Goal: Task Accomplishment & Management: Use online tool/utility

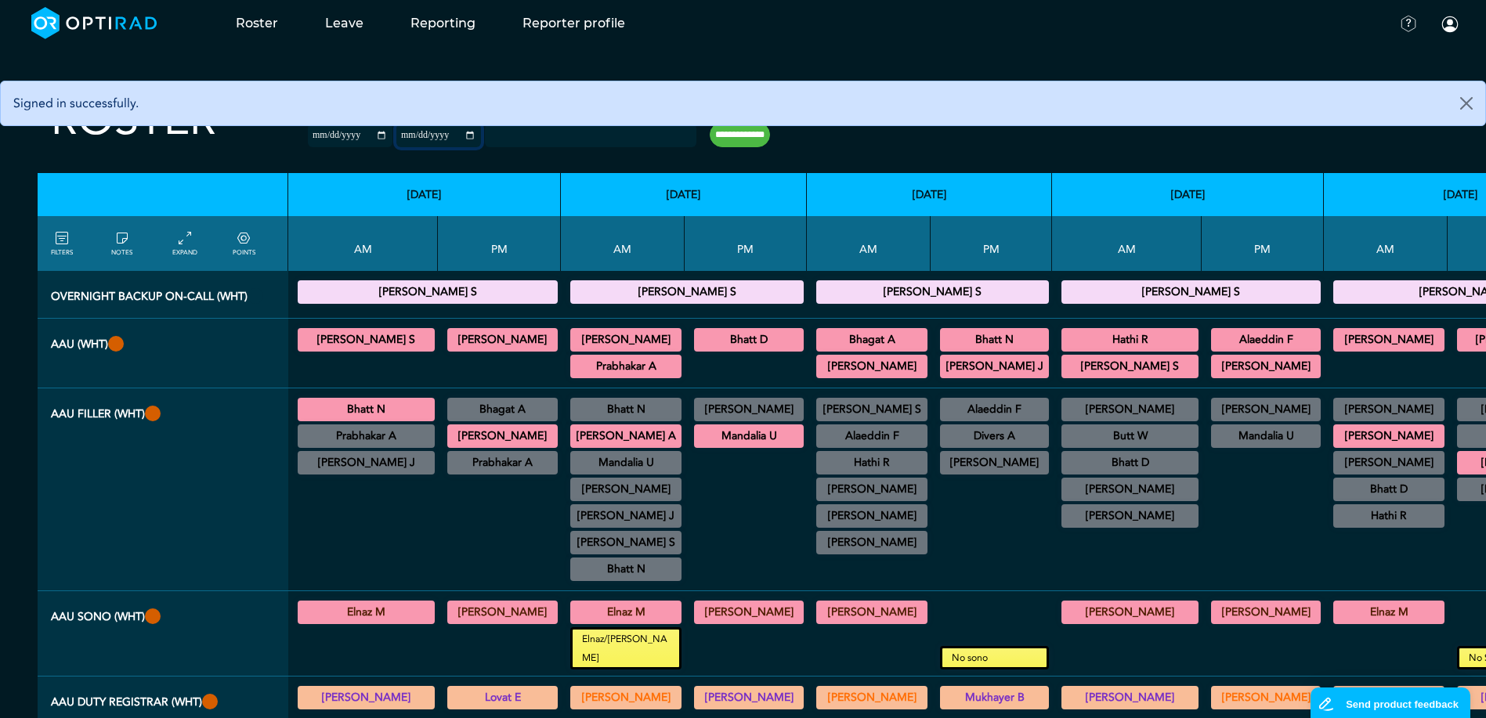
click at [421, 130] on input "**********" at bounding box center [438, 135] width 85 height 23
type input "**********"
click at [711, 142] on input "**********" at bounding box center [740, 134] width 60 height 25
type input "**********"
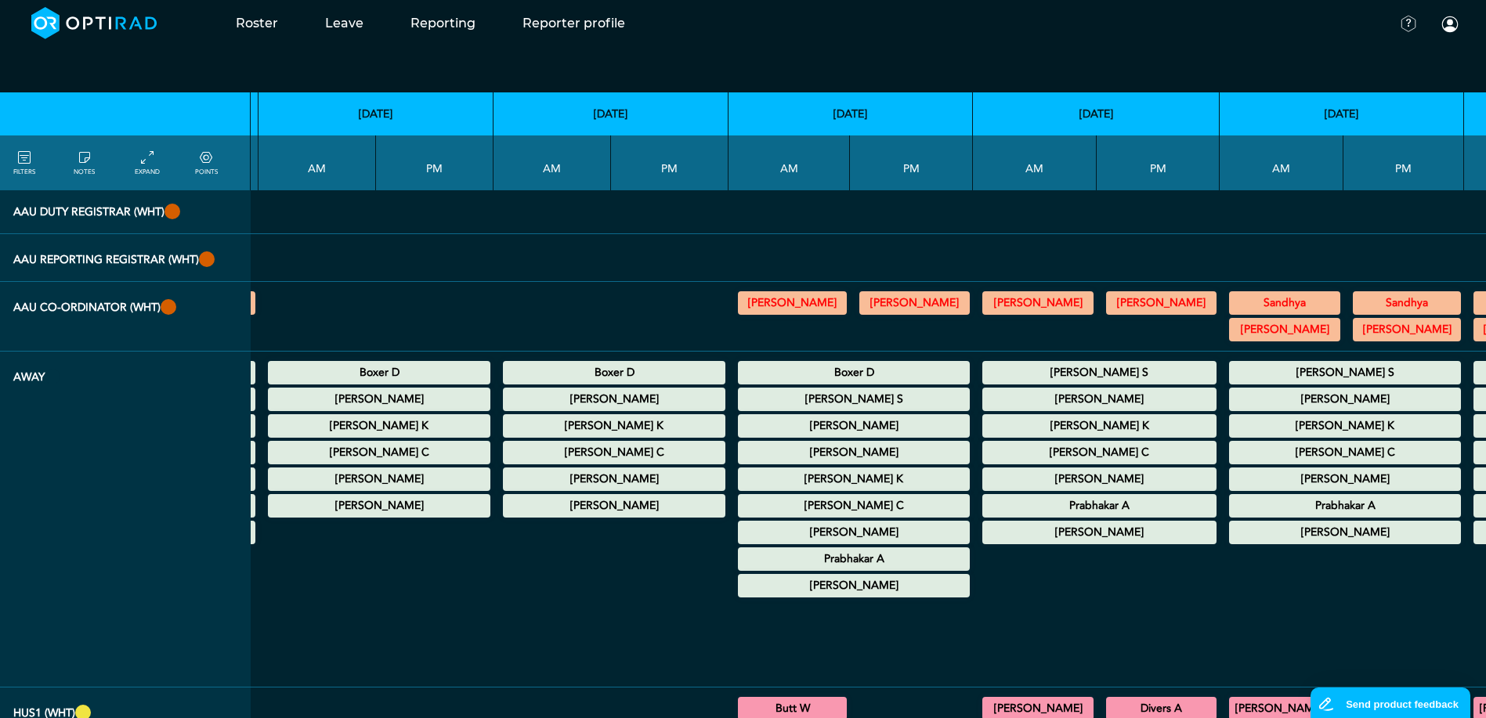
scroll to position [548, 3032]
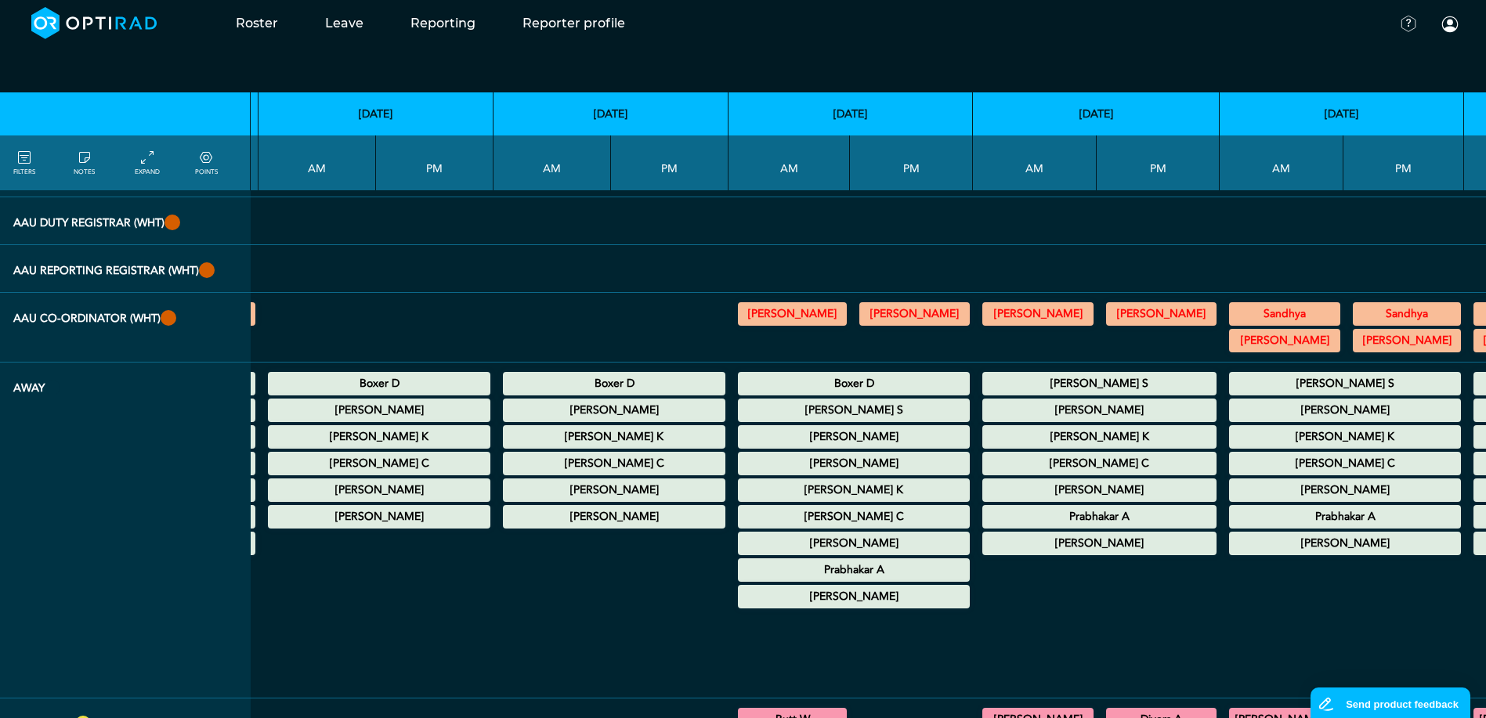
click at [985, 526] on summary "Prabhakar A" at bounding box center [1099, 517] width 229 height 19
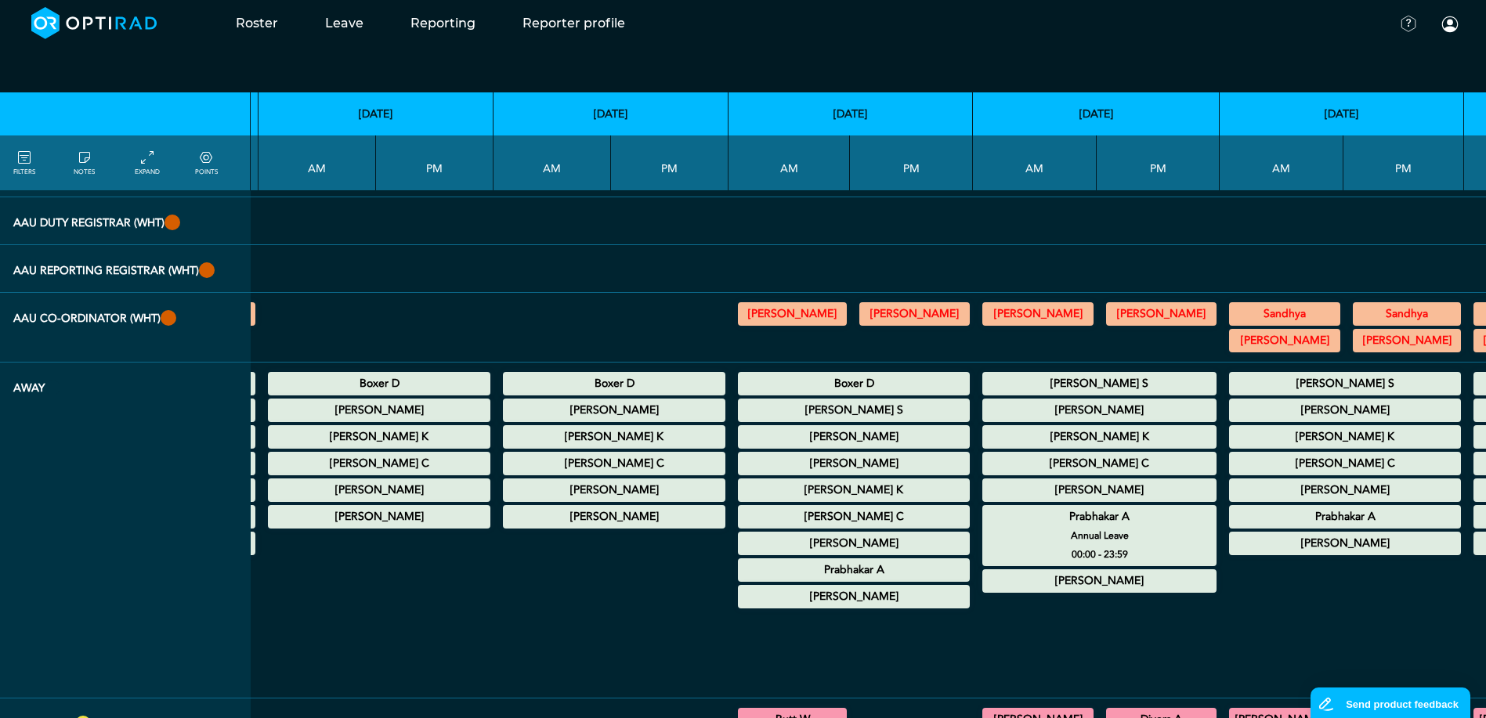
click at [985, 526] on summary "Prabhakar A" at bounding box center [1099, 517] width 229 height 19
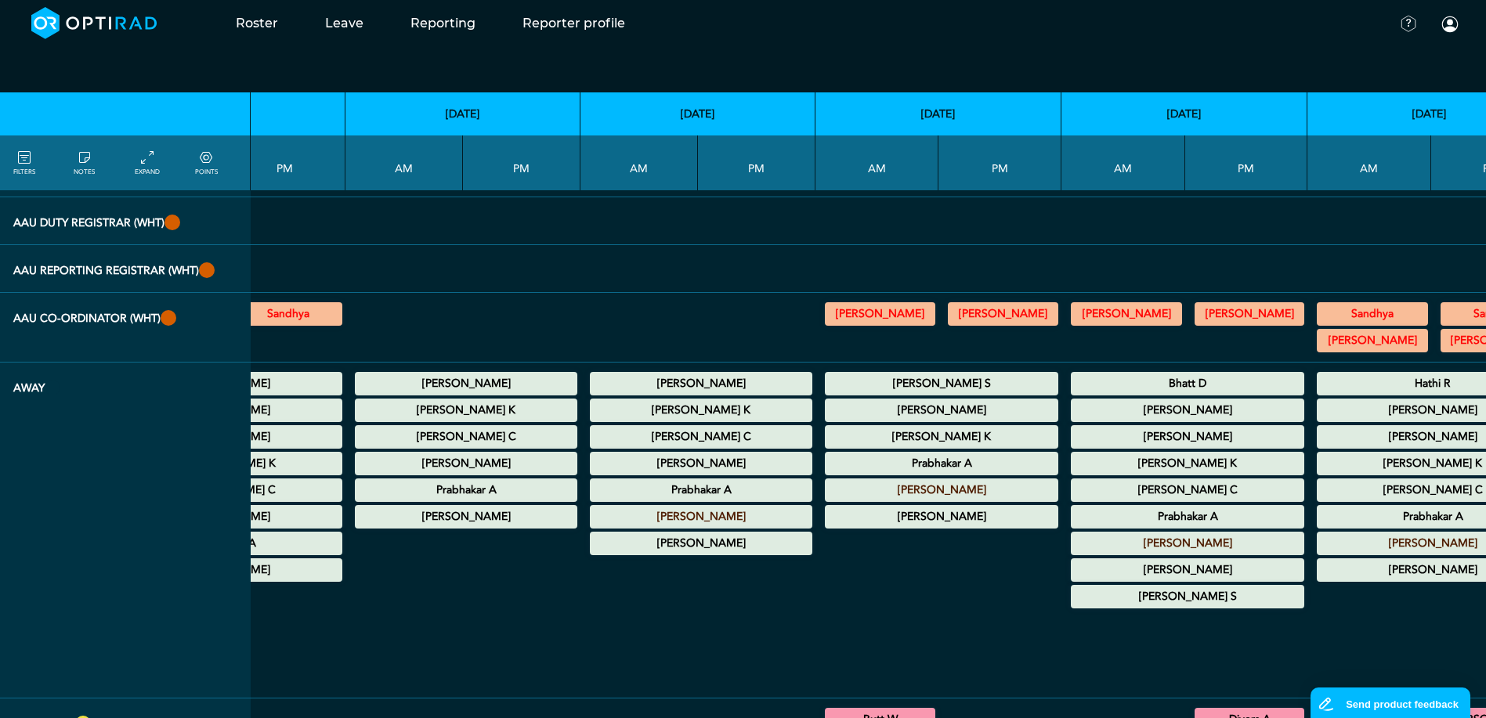
scroll to position [548, 4542]
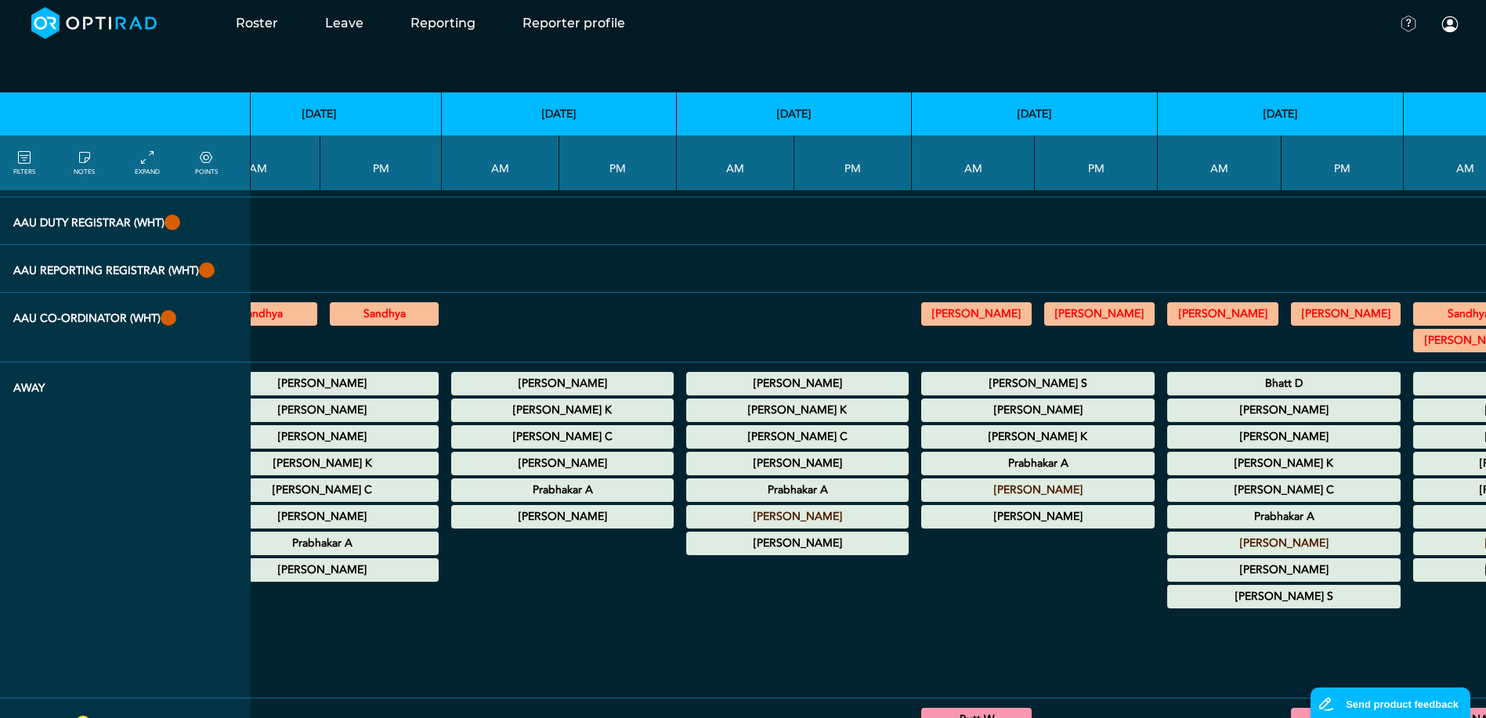
click at [1164, 675] on div at bounding box center [1280, 652] width 233 height 80
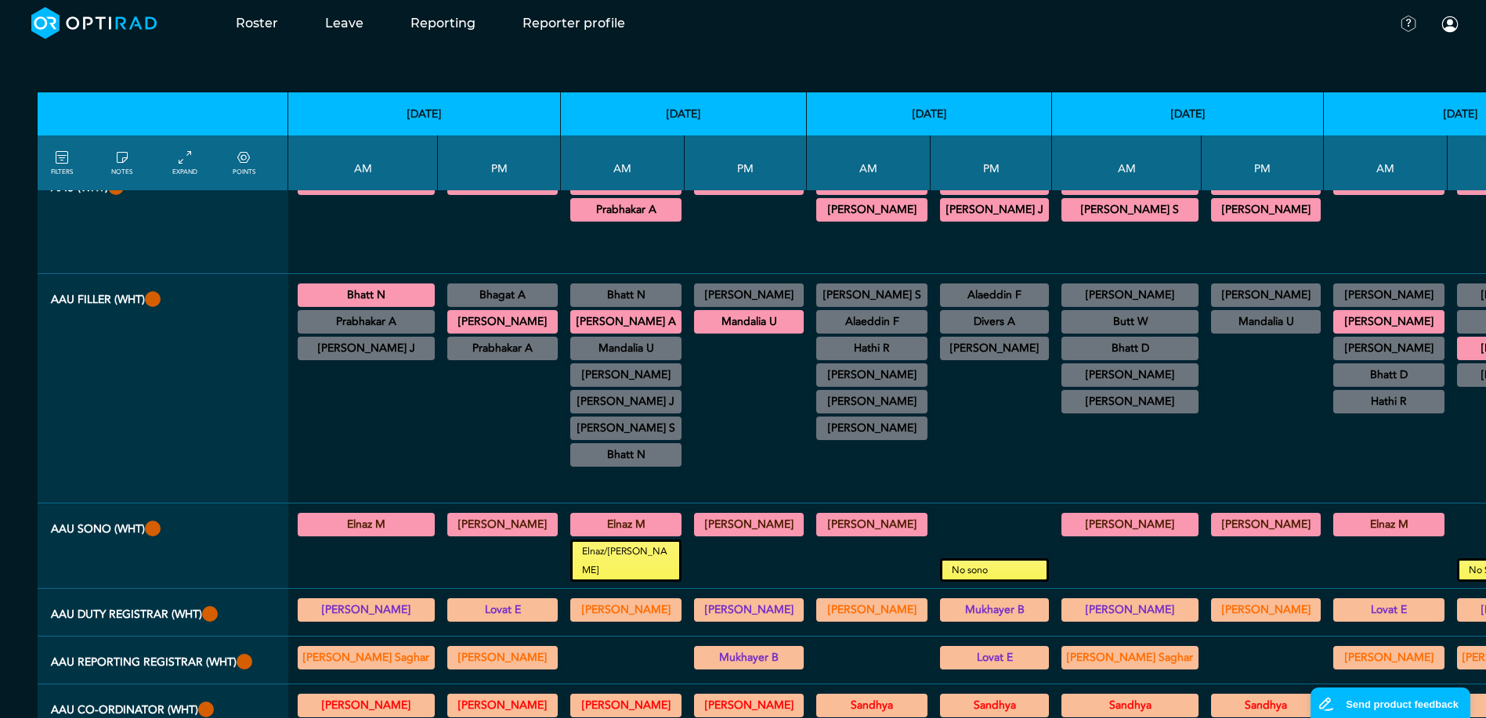
scroll to position [0, 0]
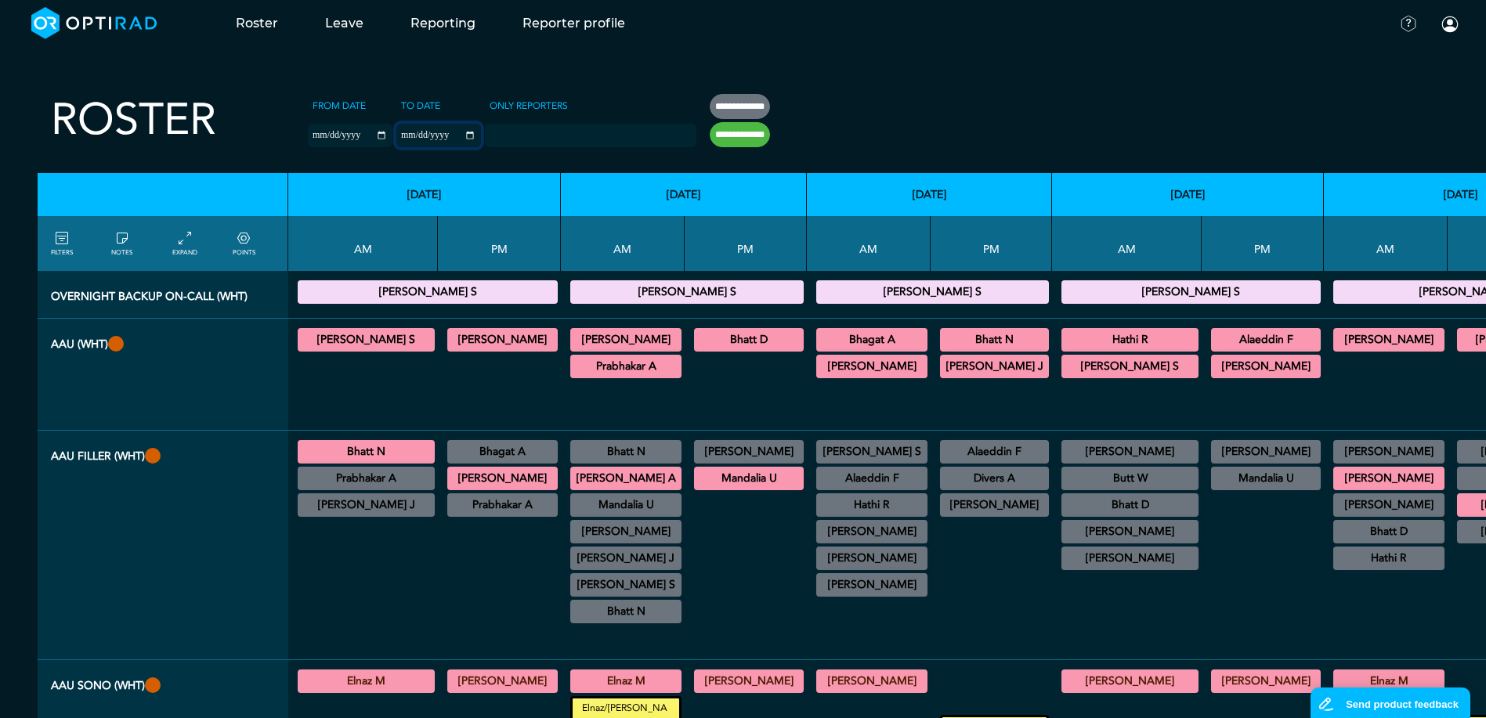
click at [425, 139] on input "**********" at bounding box center [438, 135] width 85 height 23
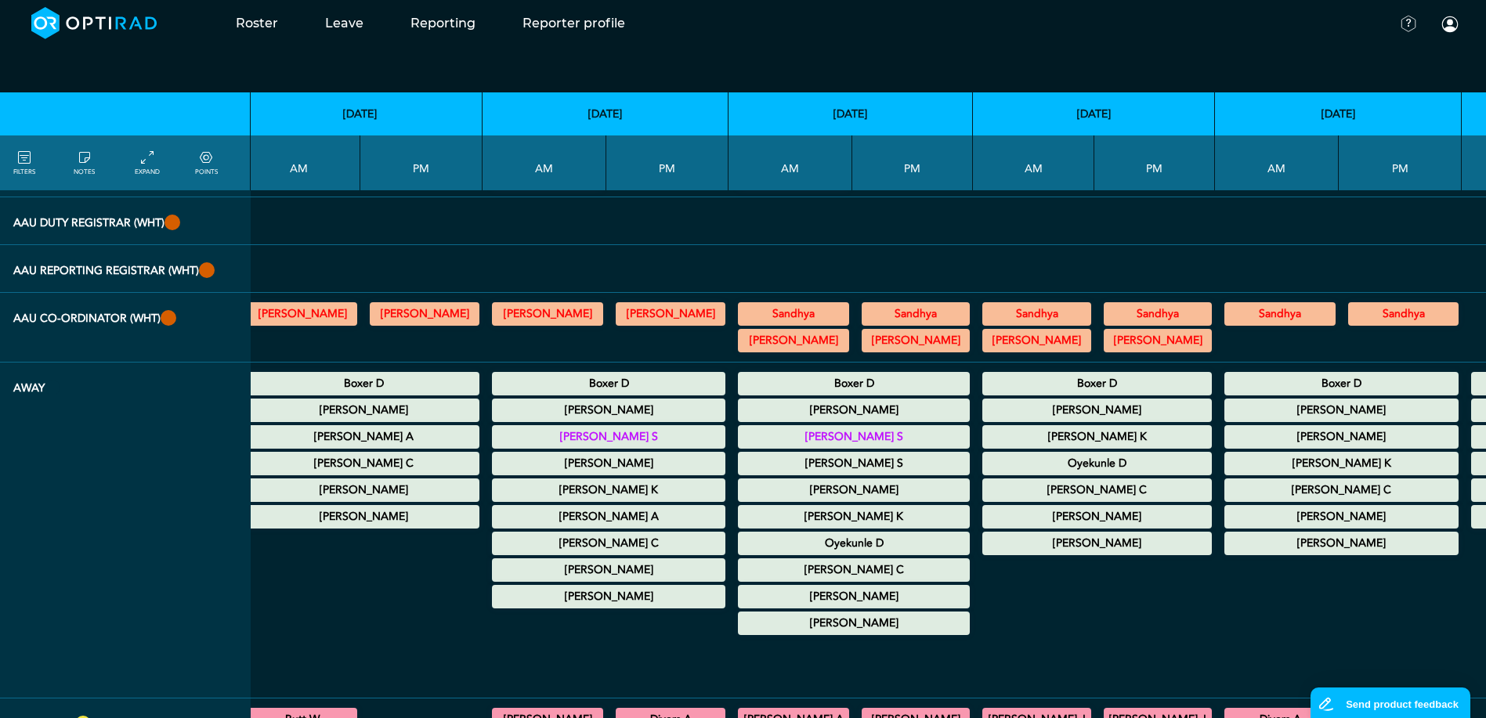
scroll to position [548, 1848]
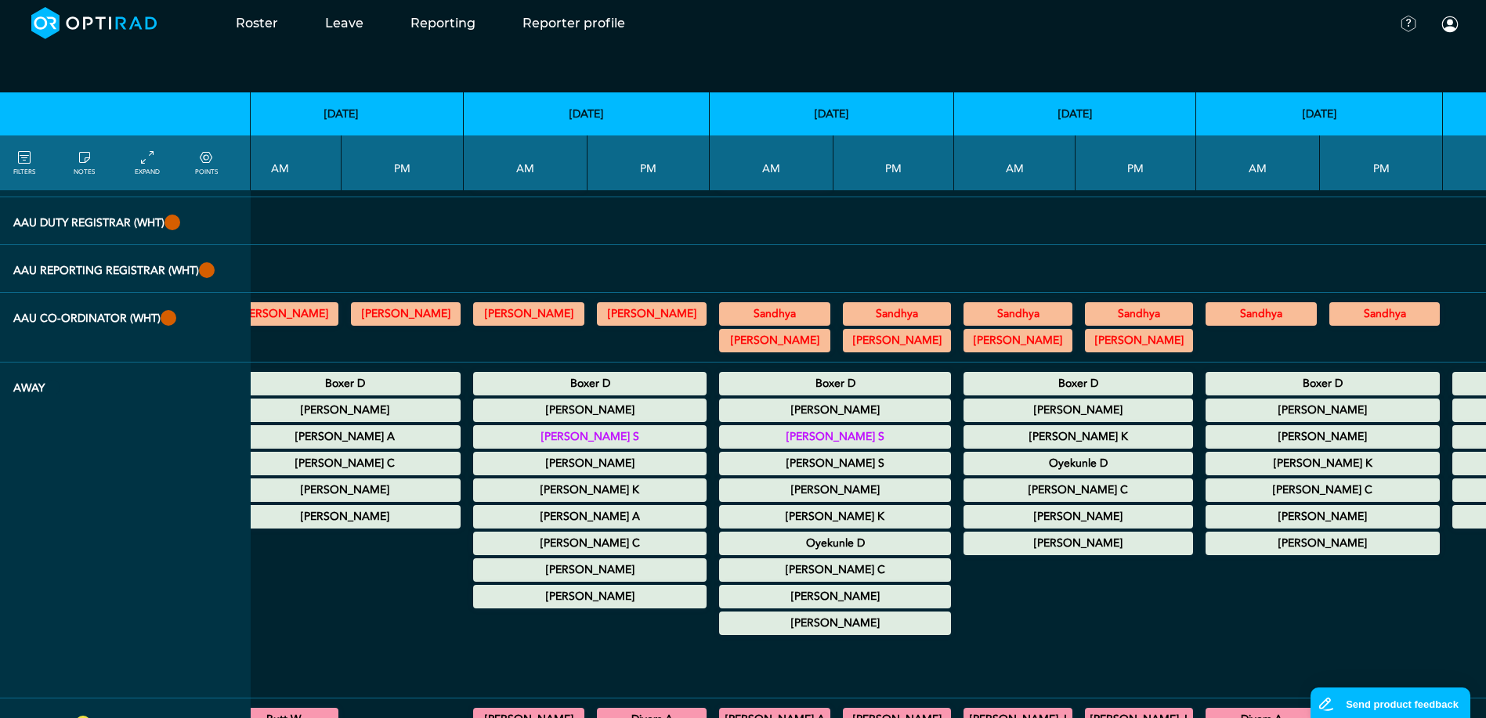
click at [486, 518] on summary "[PERSON_NAME] A" at bounding box center [589, 517] width 229 height 19
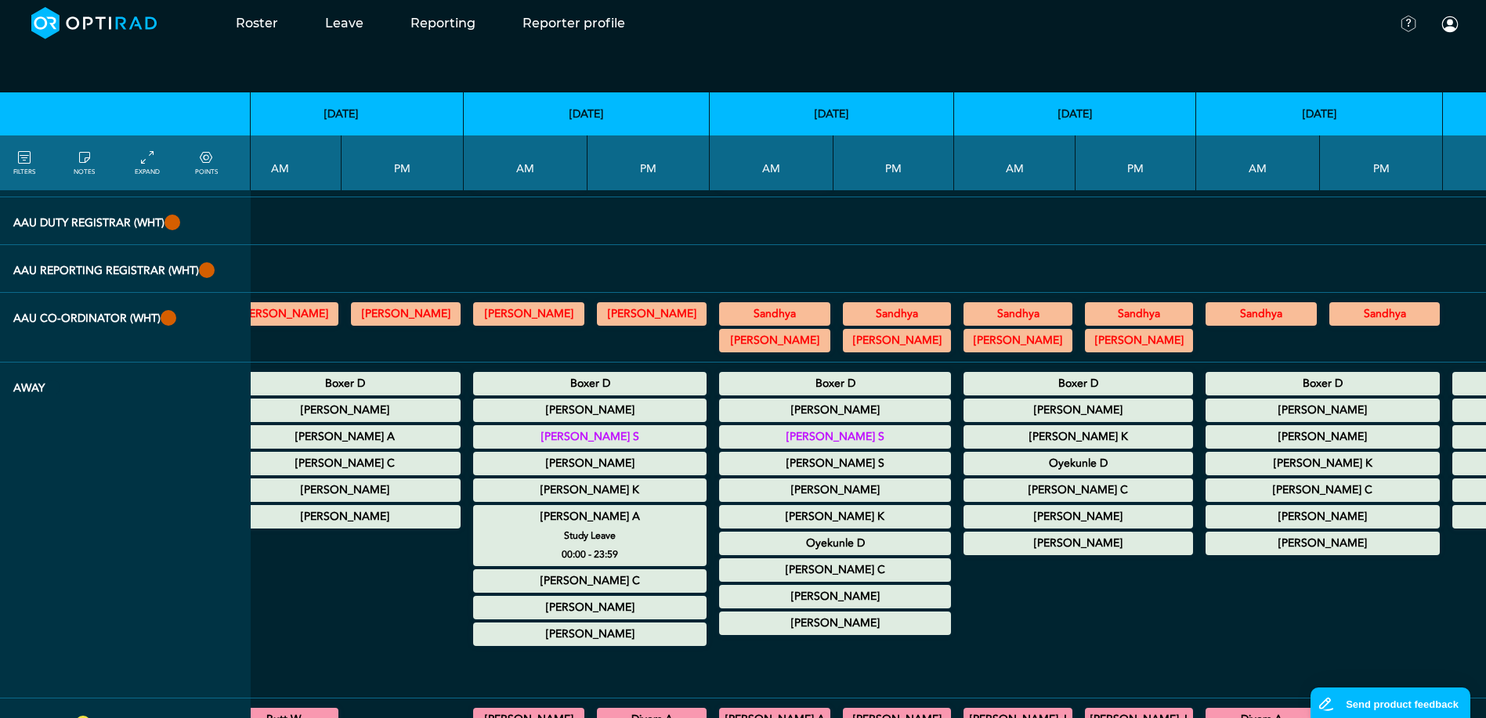
click at [486, 518] on summary "[PERSON_NAME] A" at bounding box center [589, 517] width 229 height 19
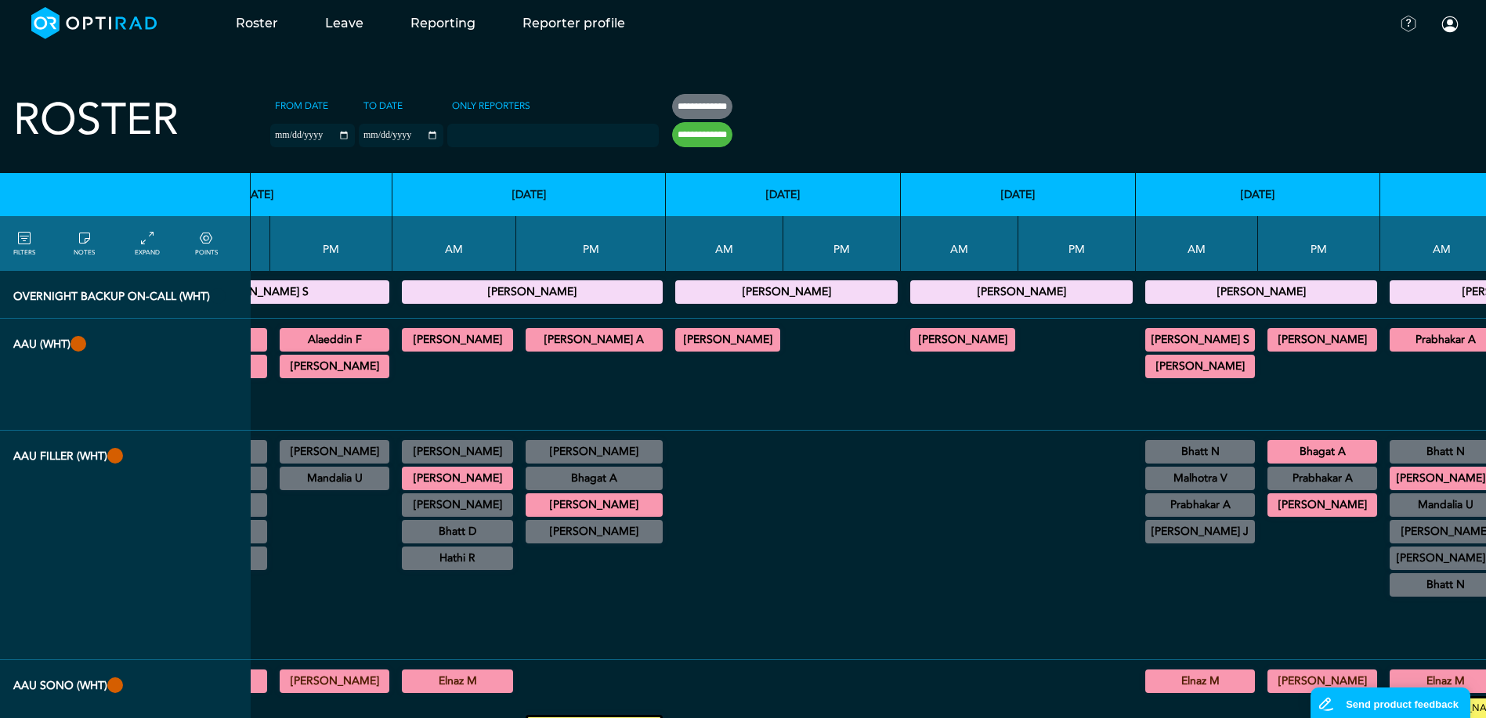
scroll to position [627, 931]
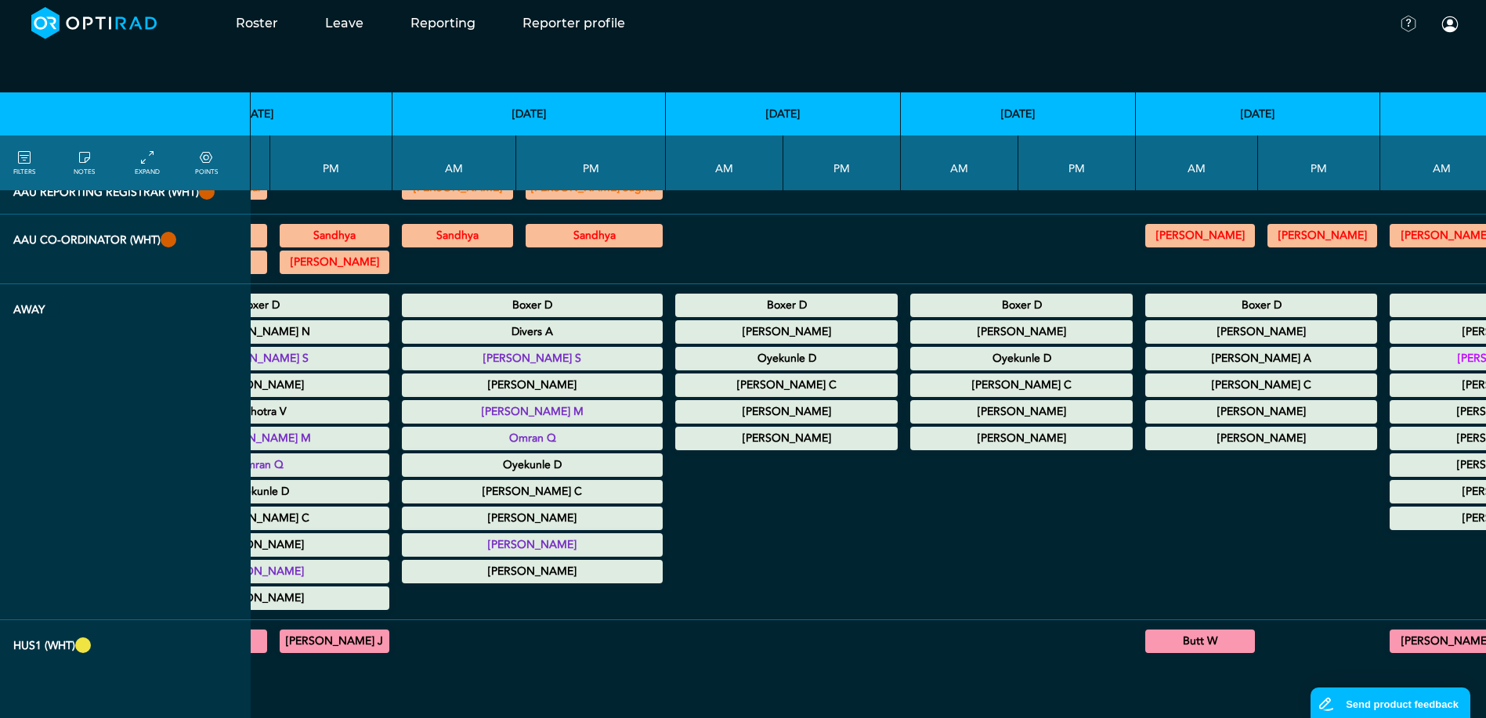
click at [939, 421] on summary "[PERSON_NAME]" at bounding box center [1022, 412] width 218 height 19
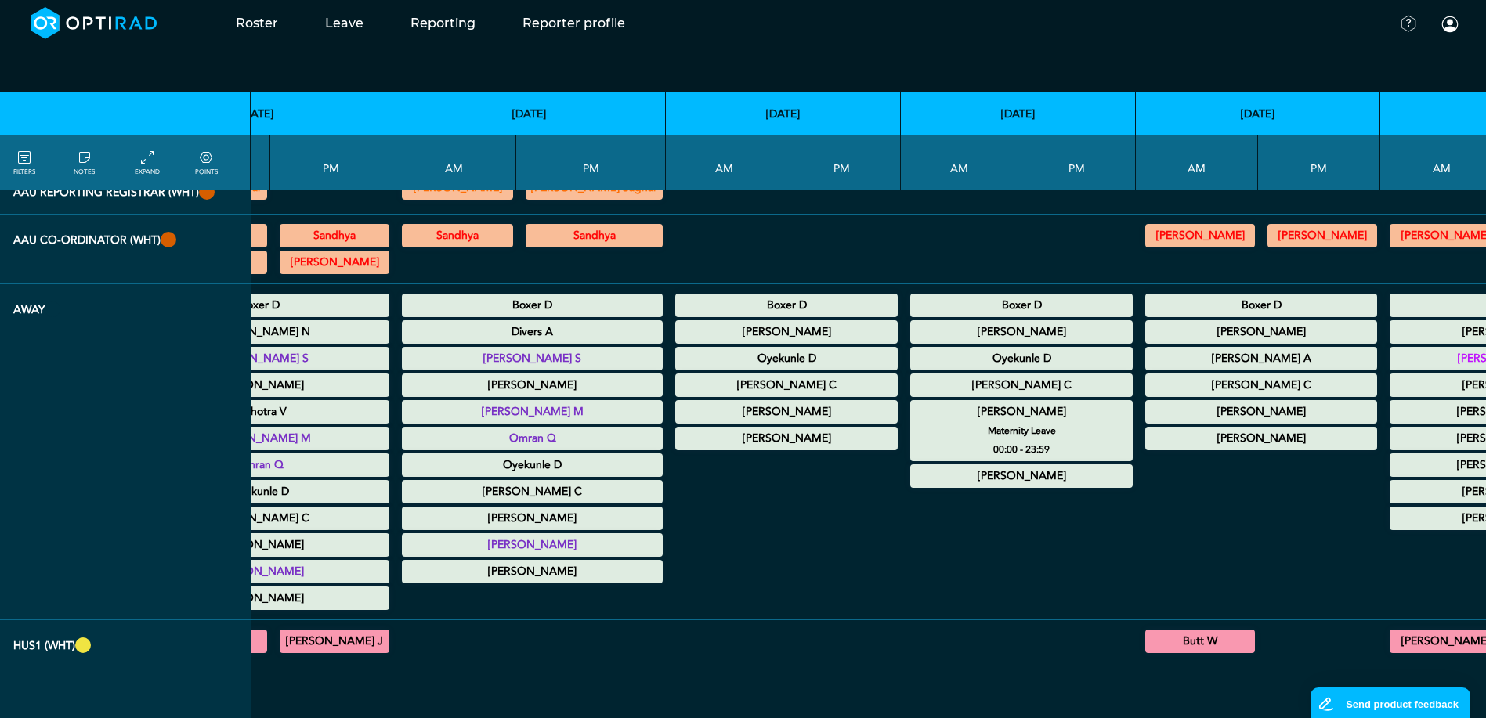
click at [939, 421] on summary "[PERSON_NAME]" at bounding box center [1022, 412] width 218 height 19
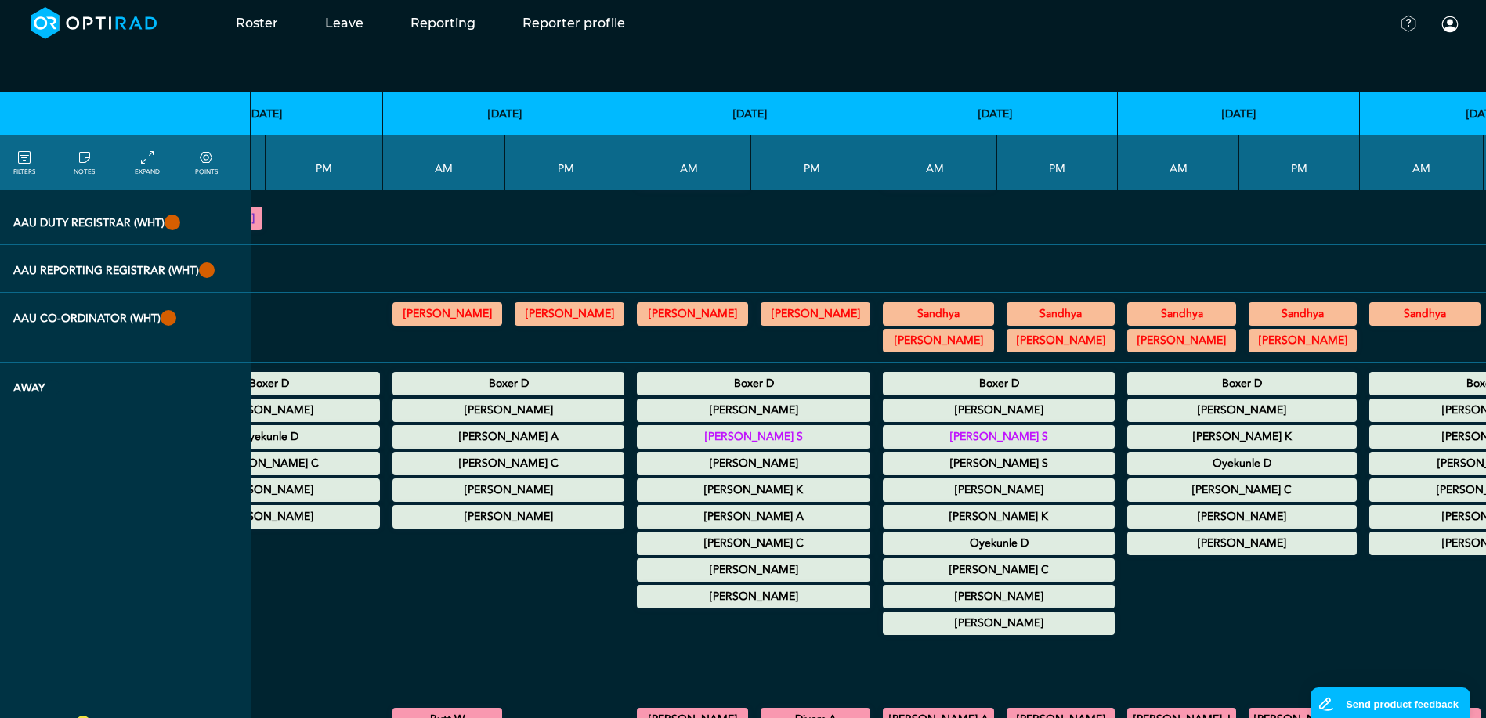
scroll to position [548, 1681]
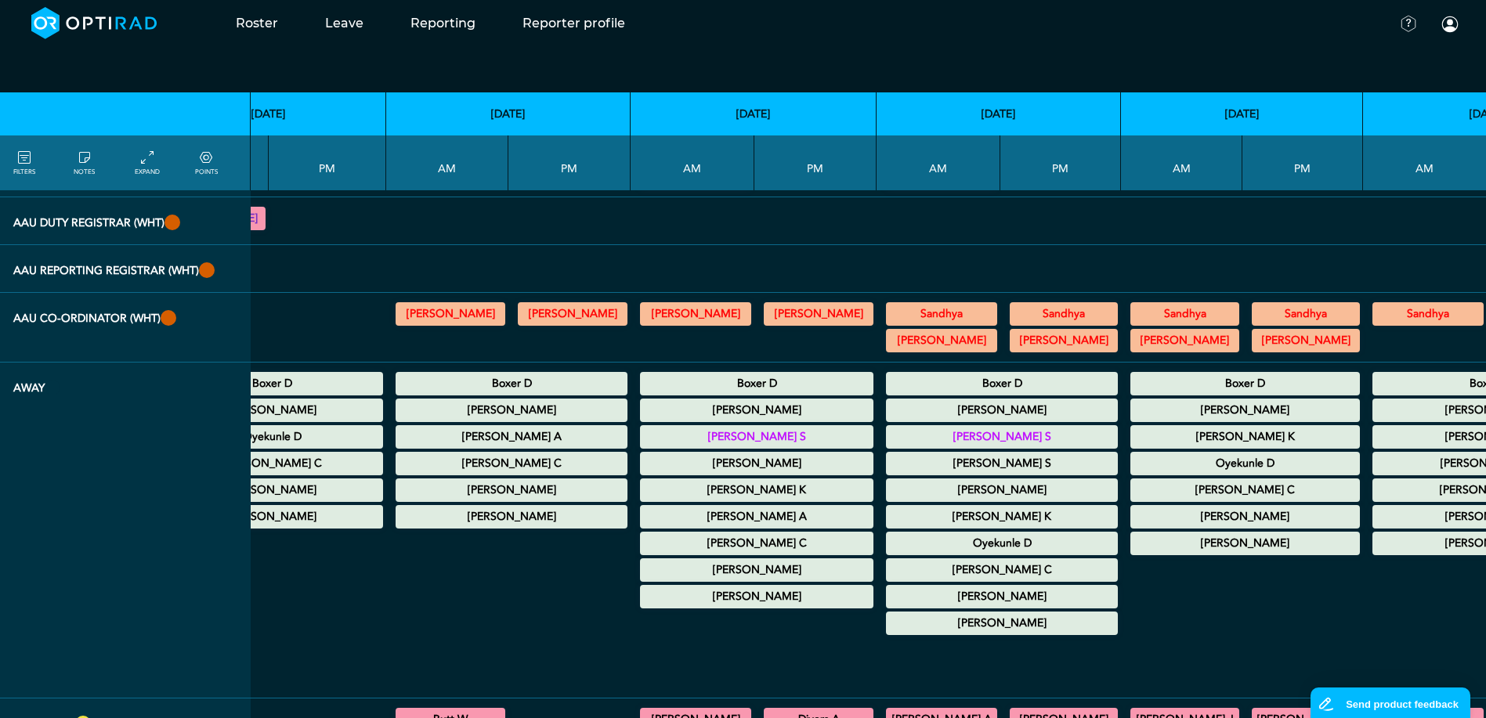
click at [435, 522] on summary "[PERSON_NAME]" at bounding box center [511, 517] width 227 height 19
click at [472, 489] on summary "[PERSON_NAME]" at bounding box center [511, 490] width 227 height 19
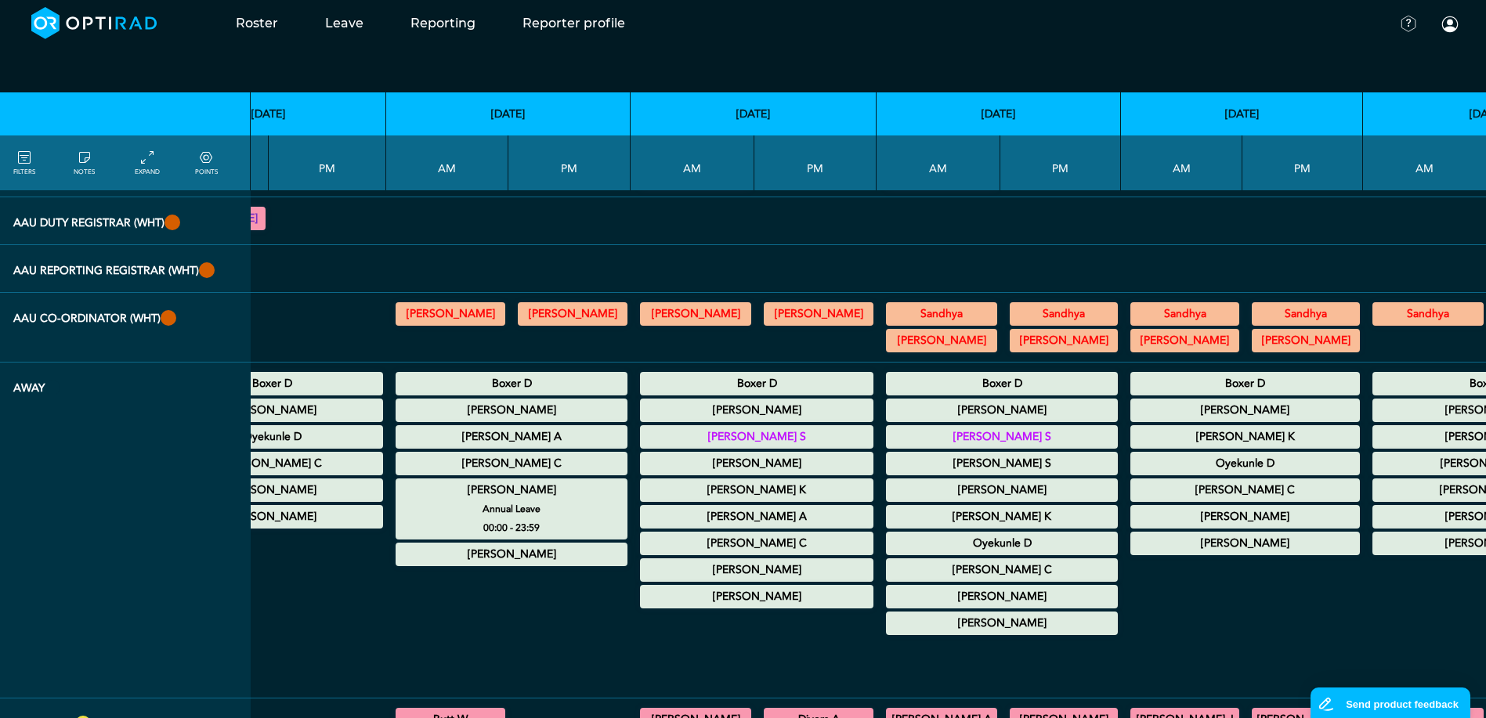
click at [472, 489] on summary "[PERSON_NAME]" at bounding box center [511, 490] width 227 height 19
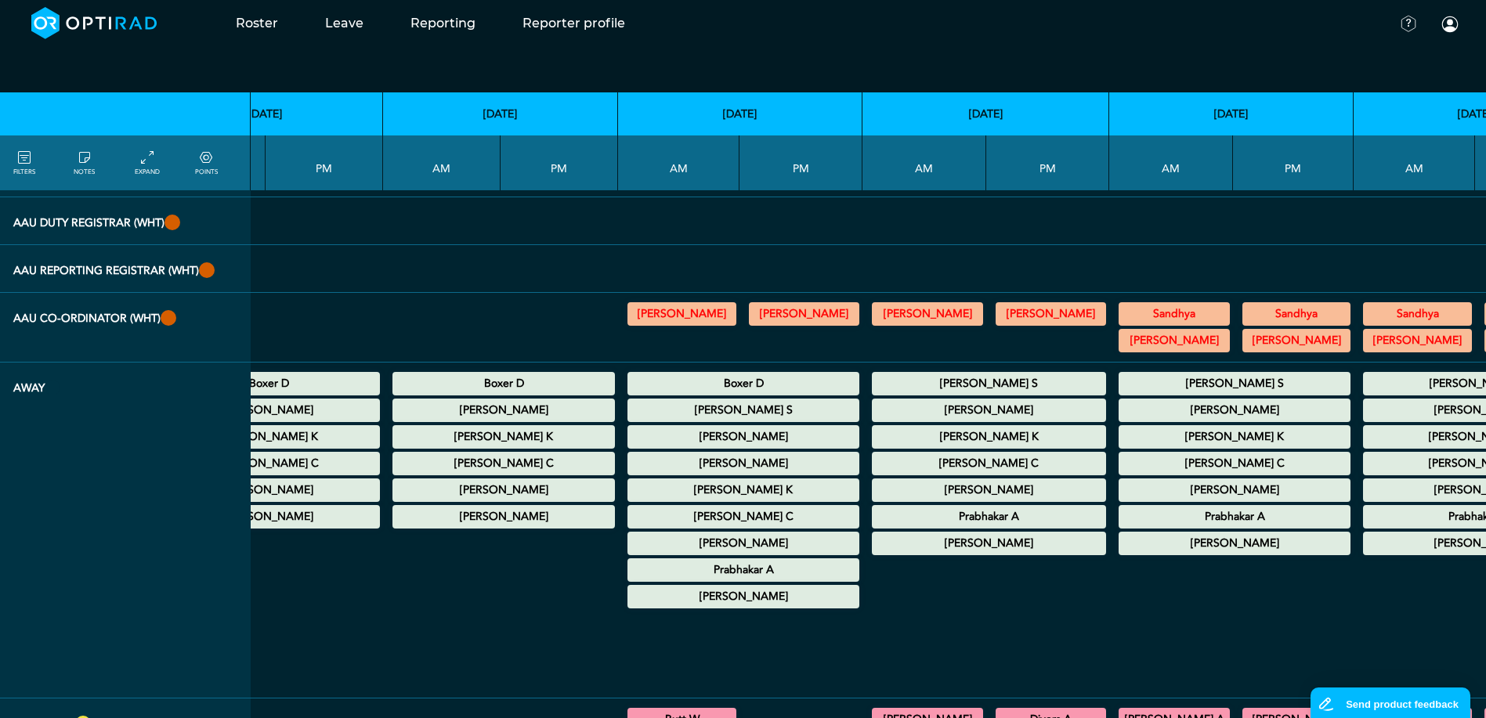
scroll to position [548, 3157]
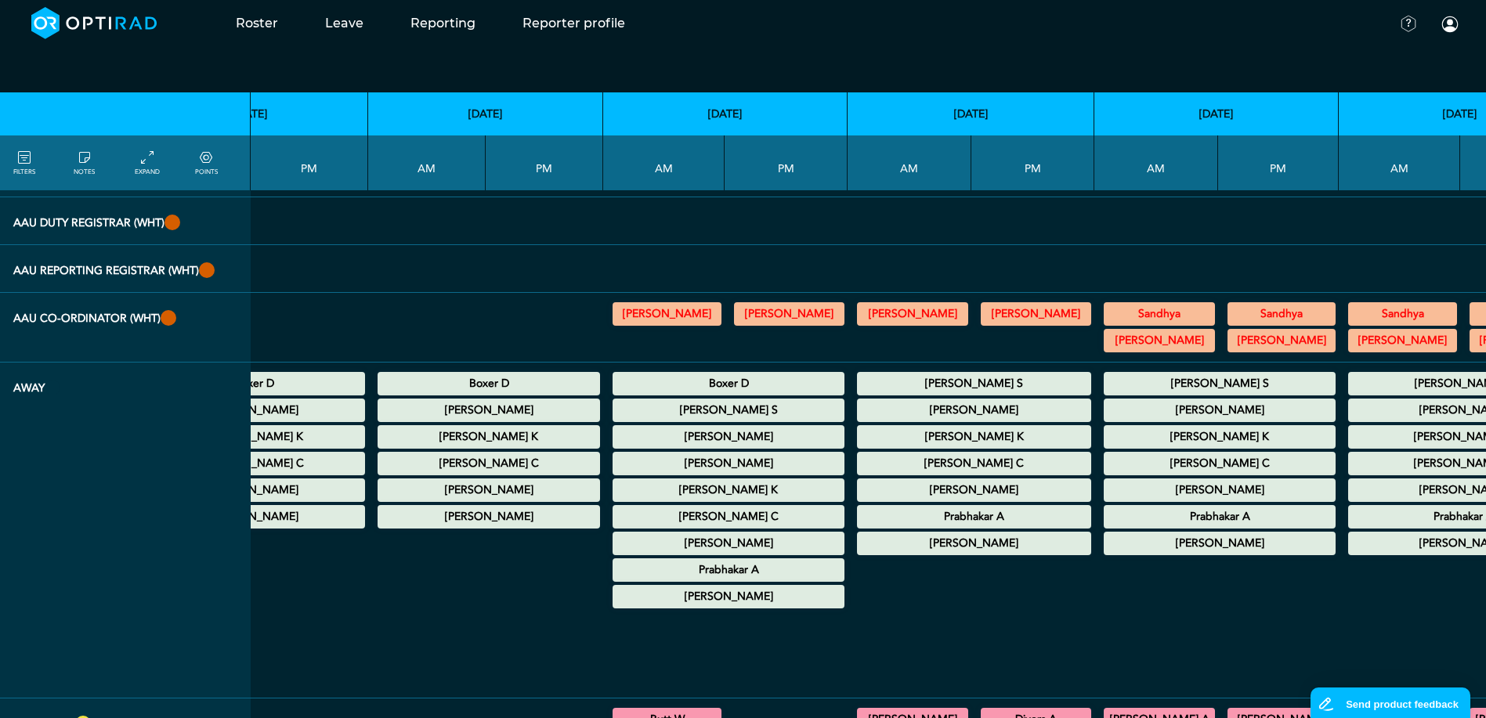
click at [859, 500] on summary "[PERSON_NAME]" at bounding box center [973, 490] width 229 height 19
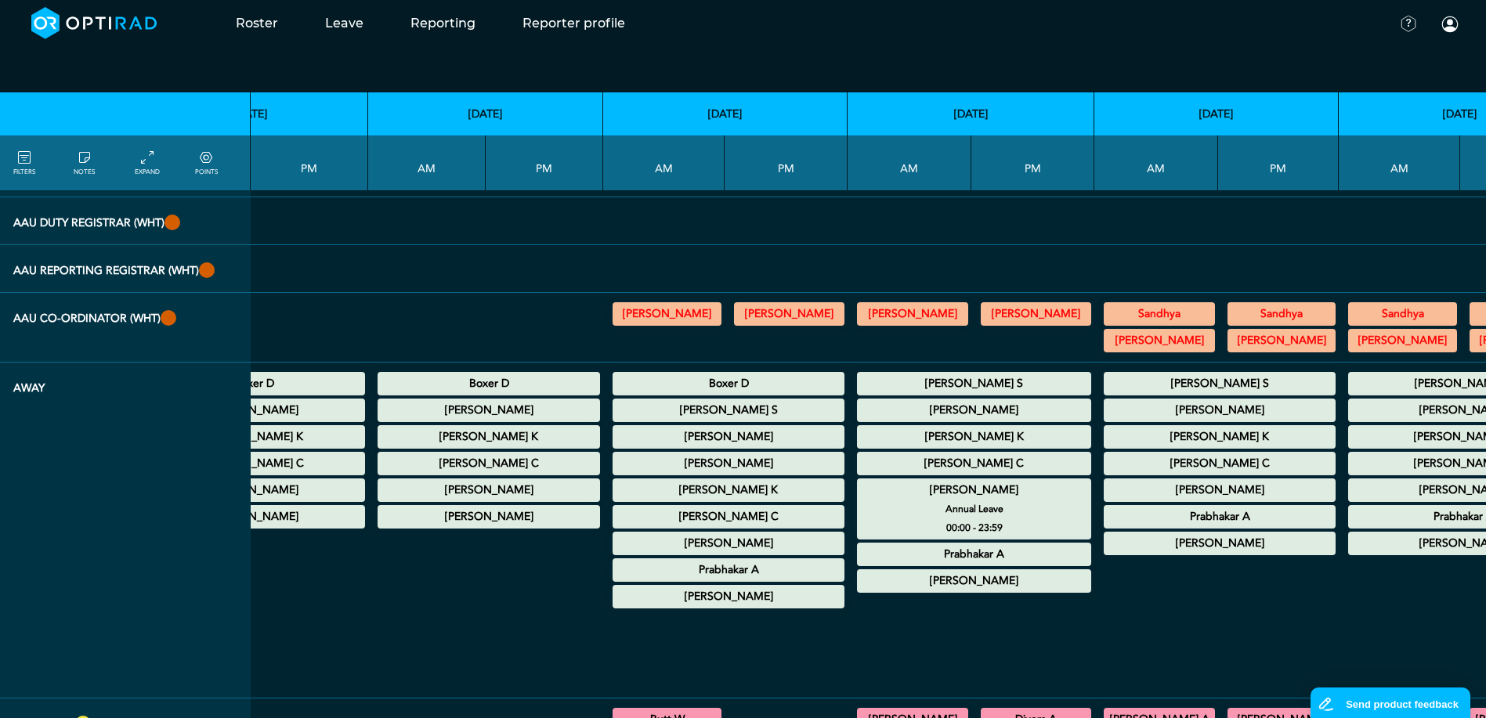
click at [859, 497] on summary "[PERSON_NAME]" at bounding box center [973, 490] width 229 height 19
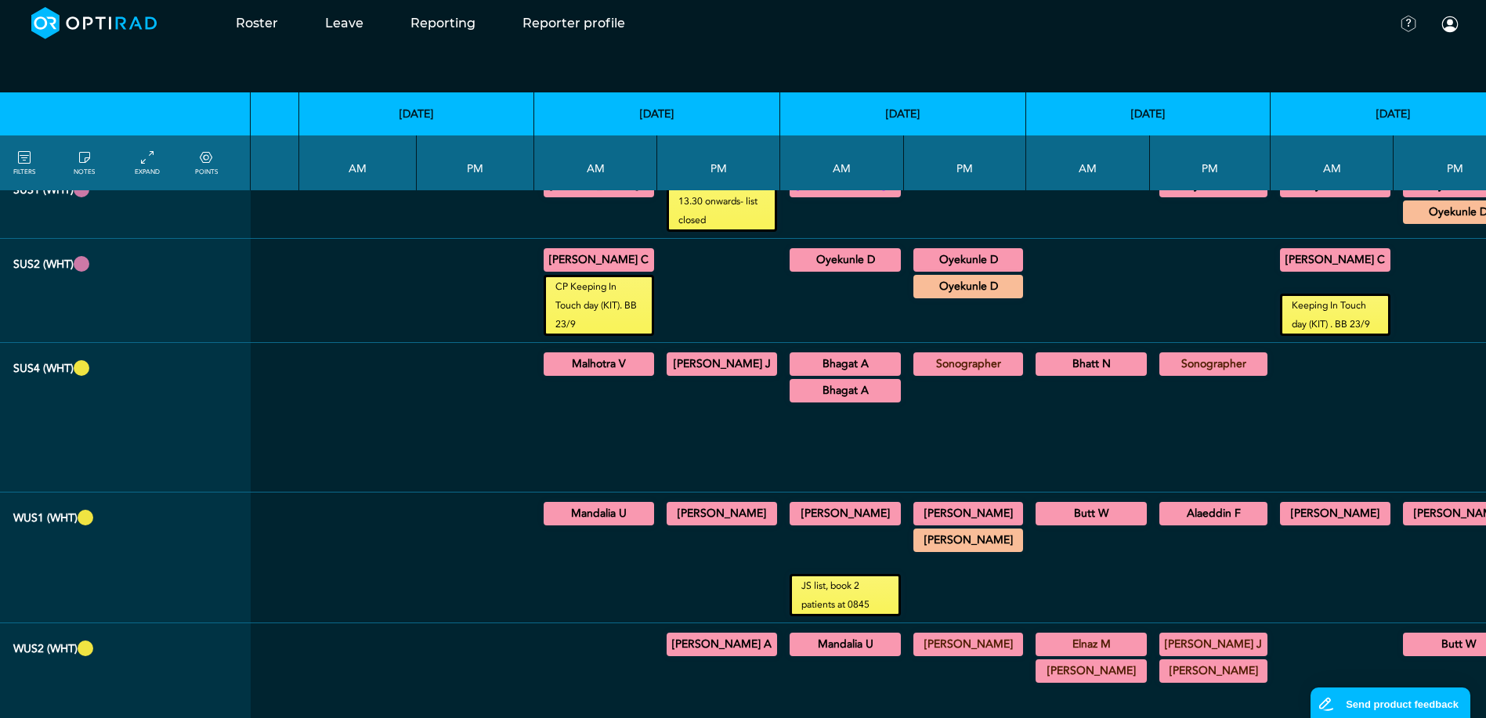
scroll to position [1723, 4920]
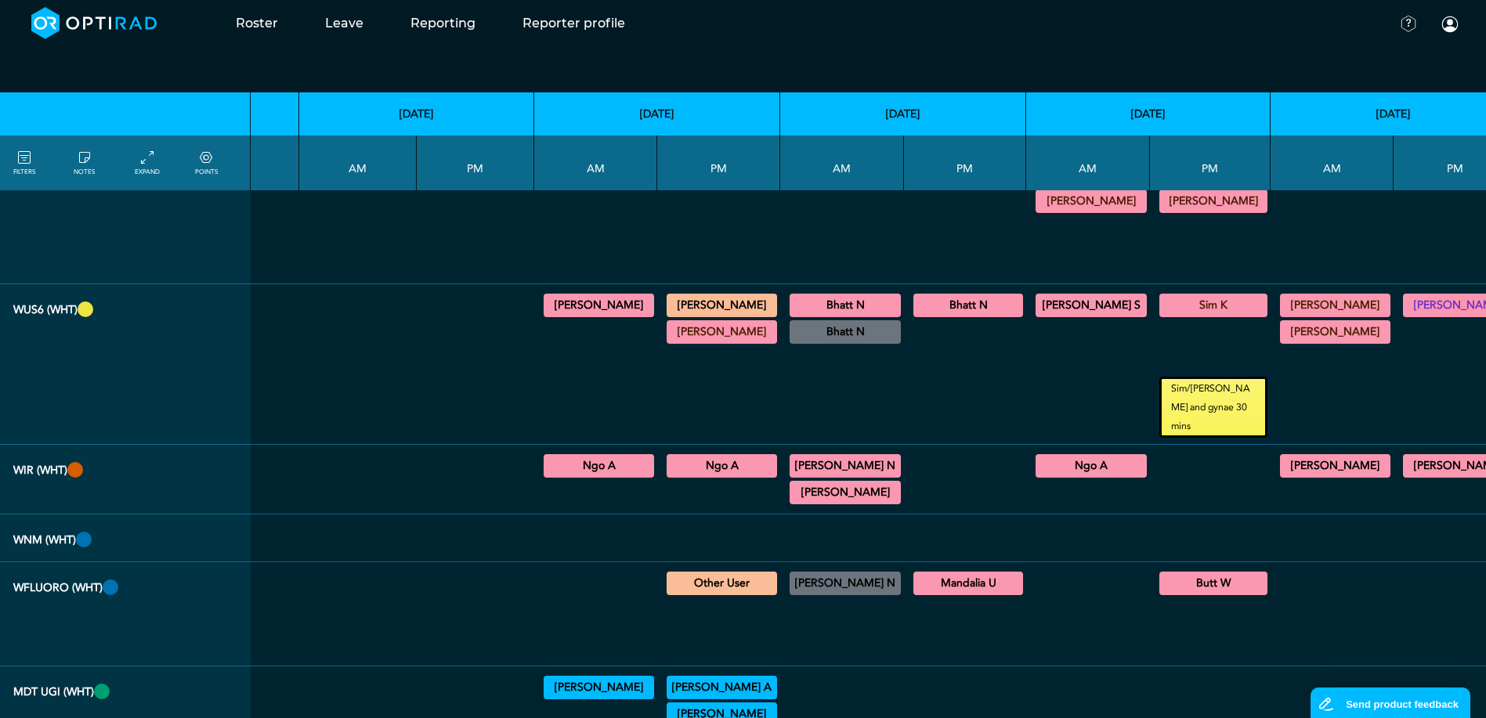
click at [26, 164] on icon at bounding box center [24, 158] width 13 height 17
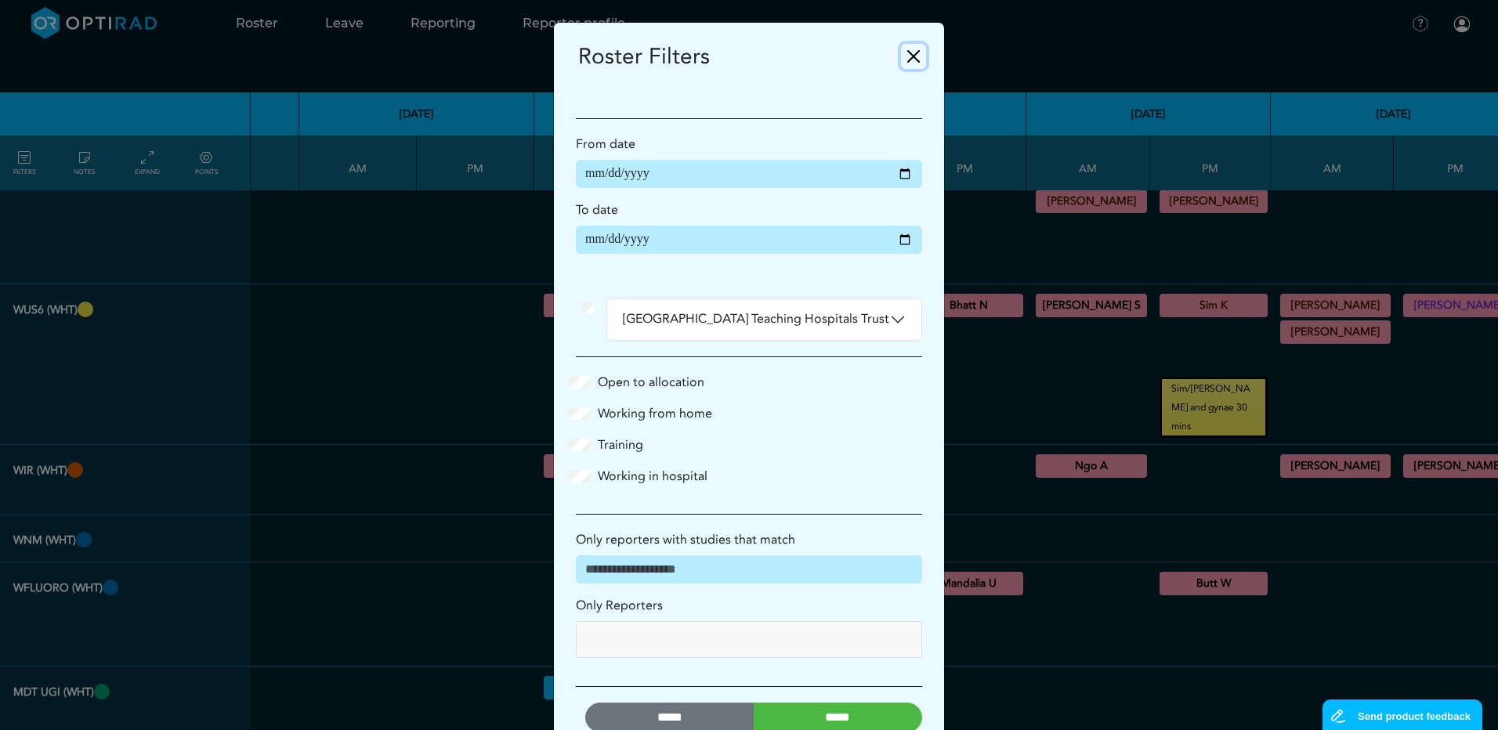
click at [909, 62] on button "Close" at bounding box center [913, 56] width 25 height 25
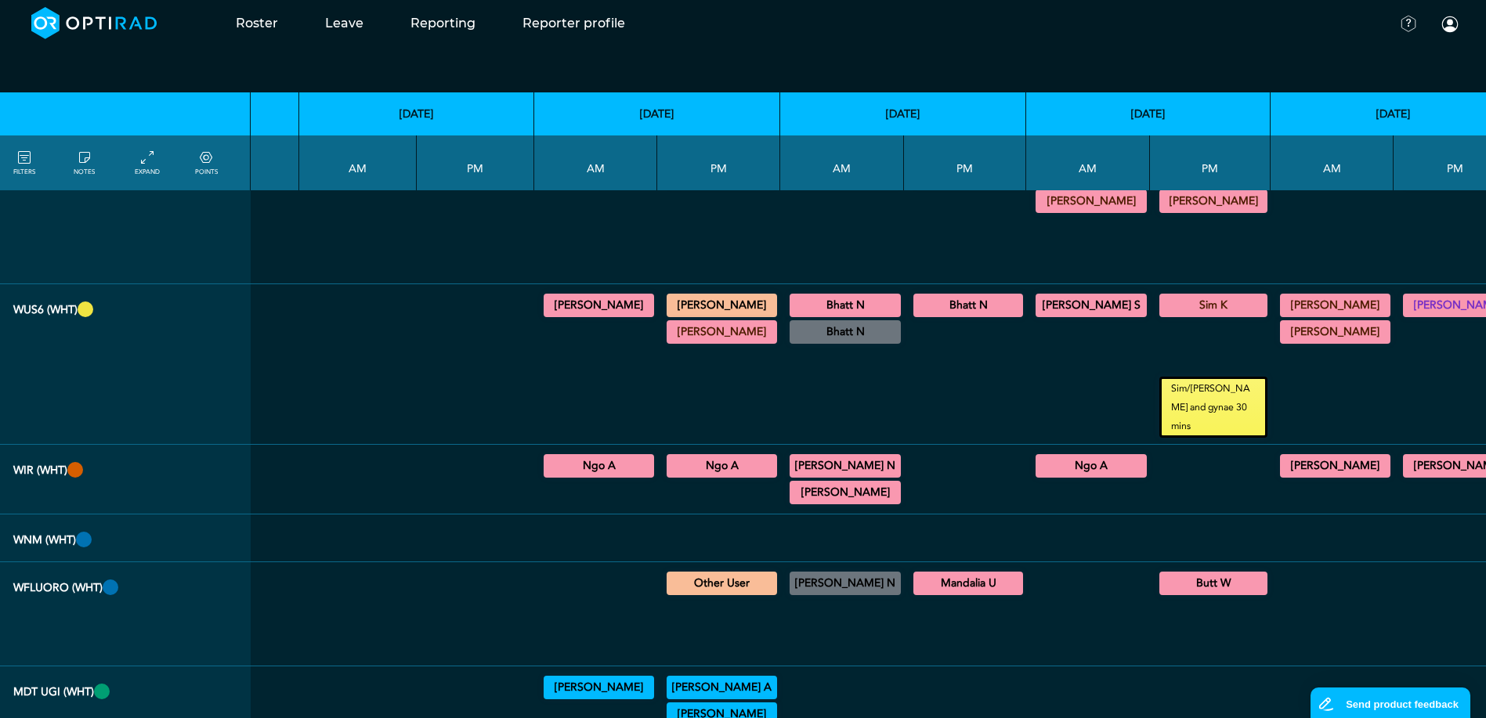
click at [207, 160] on icon at bounding box center [206, 158] width 13 height 17
click at [204, 161] on icon at bounding box center [206, 158] width 13 height 17
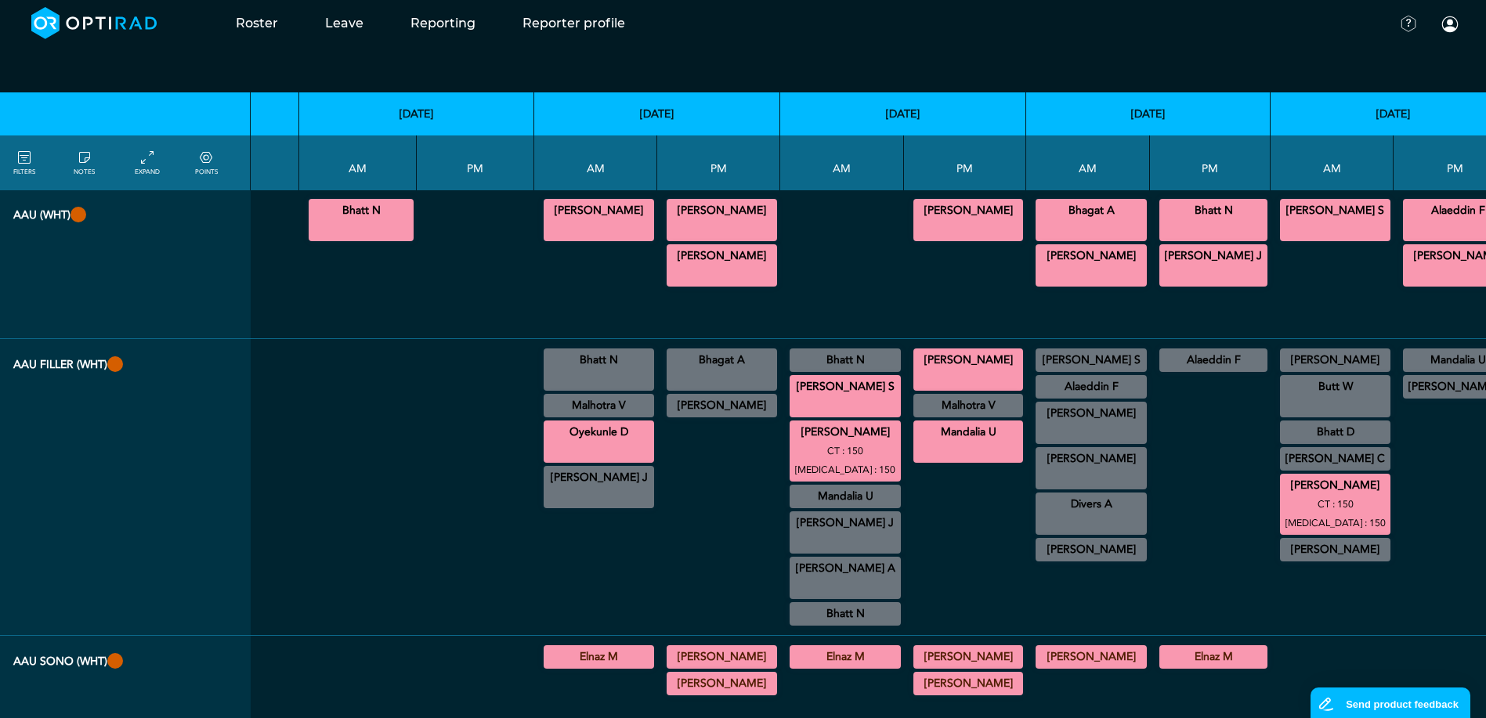
scroll to position [0, 4920]
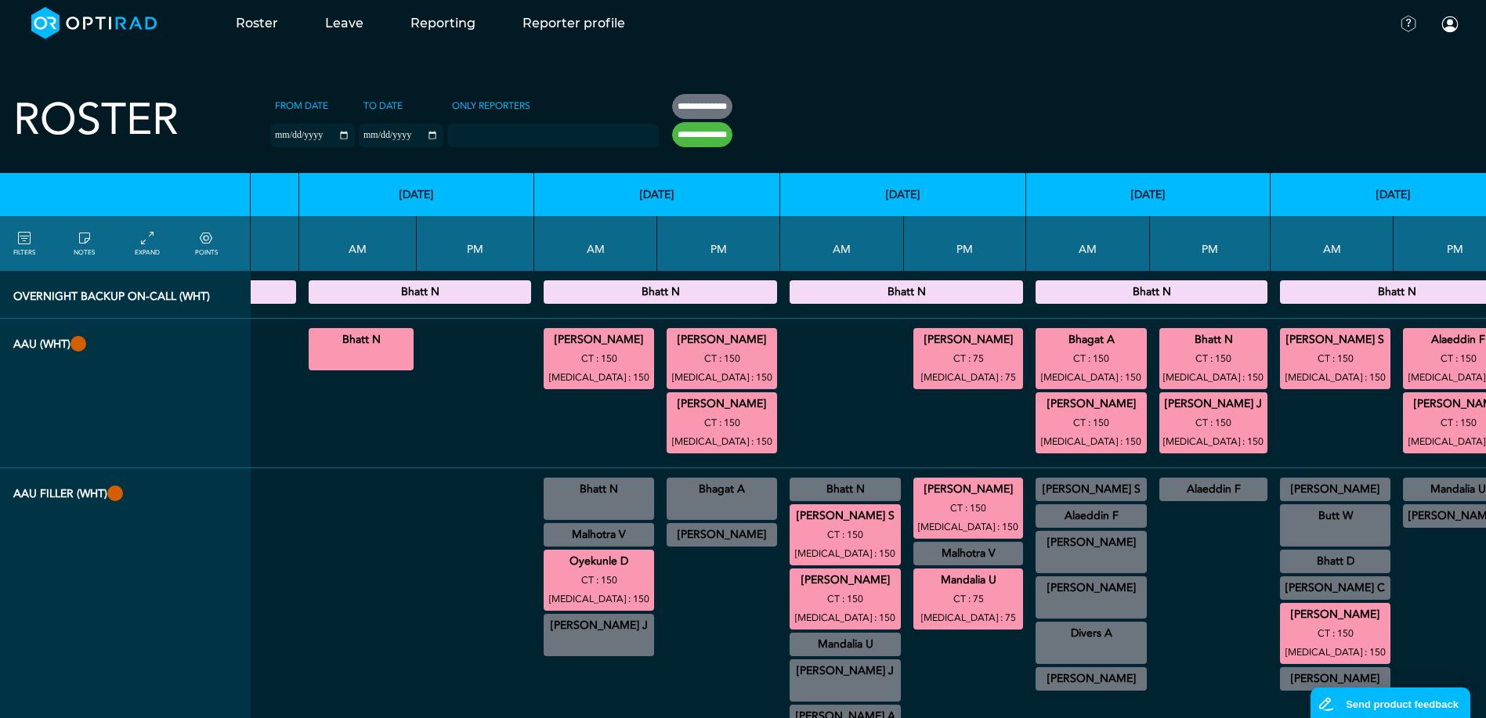
click at [207, 236] on icon at bounding box center [206, 238] width 13 height 17
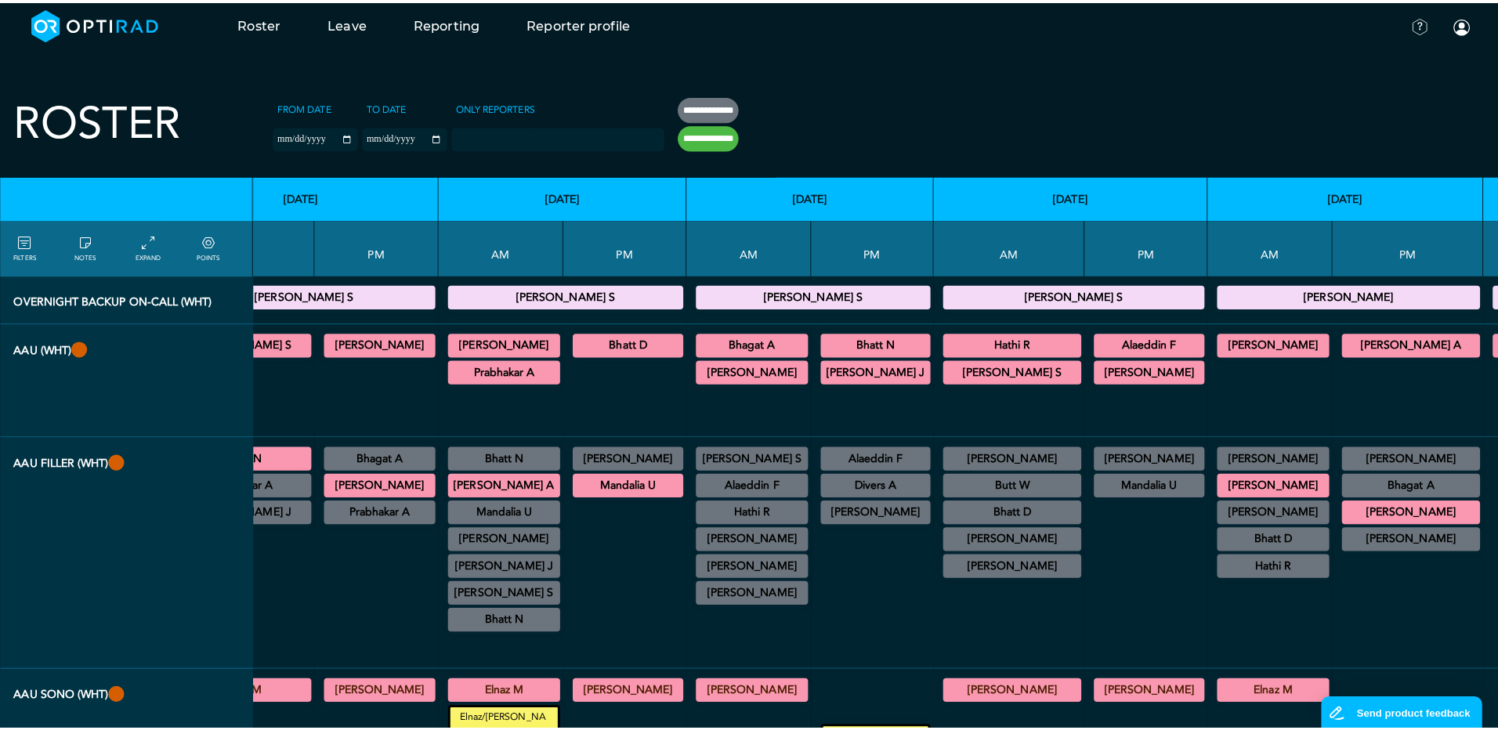
scroll to position [0, 0]
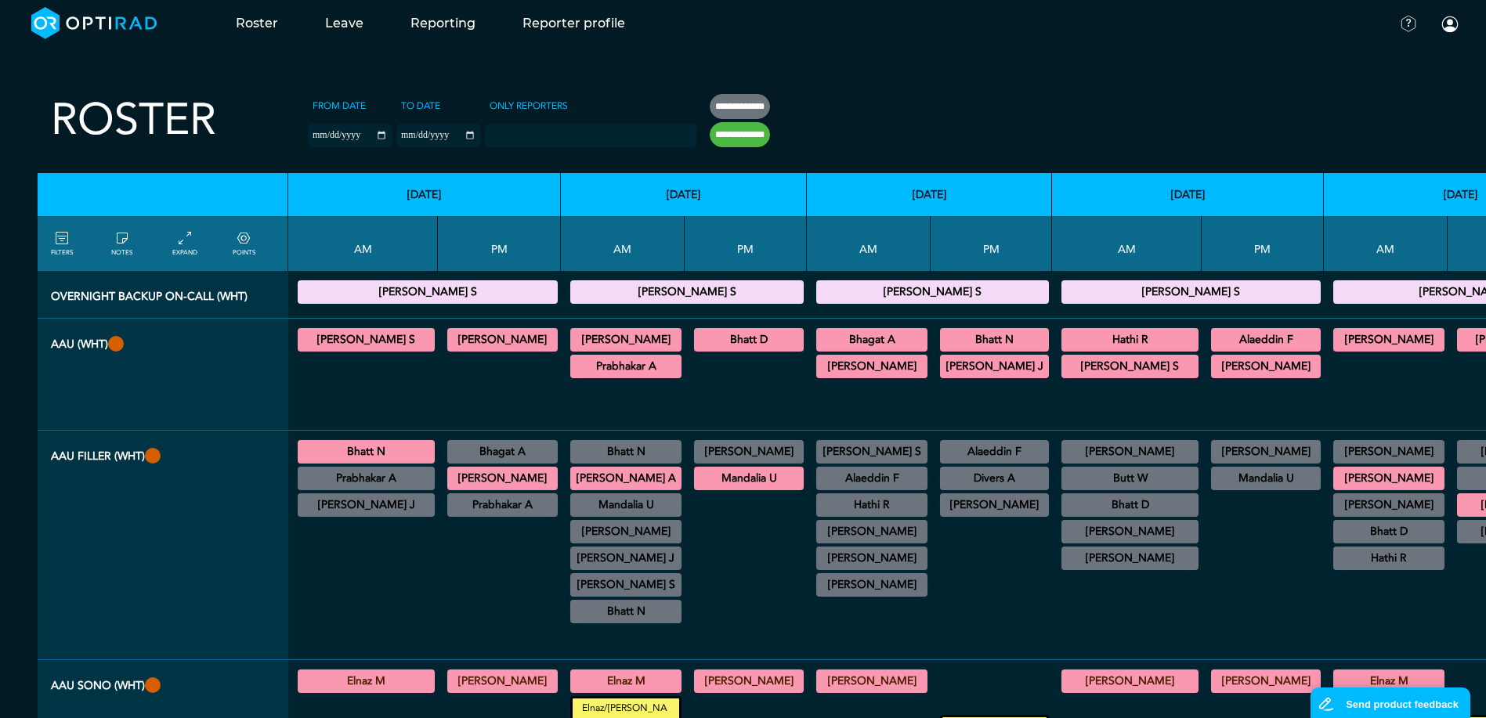
click at [61, 244] on icon at bounding box center [62, 238] width 13 height 17
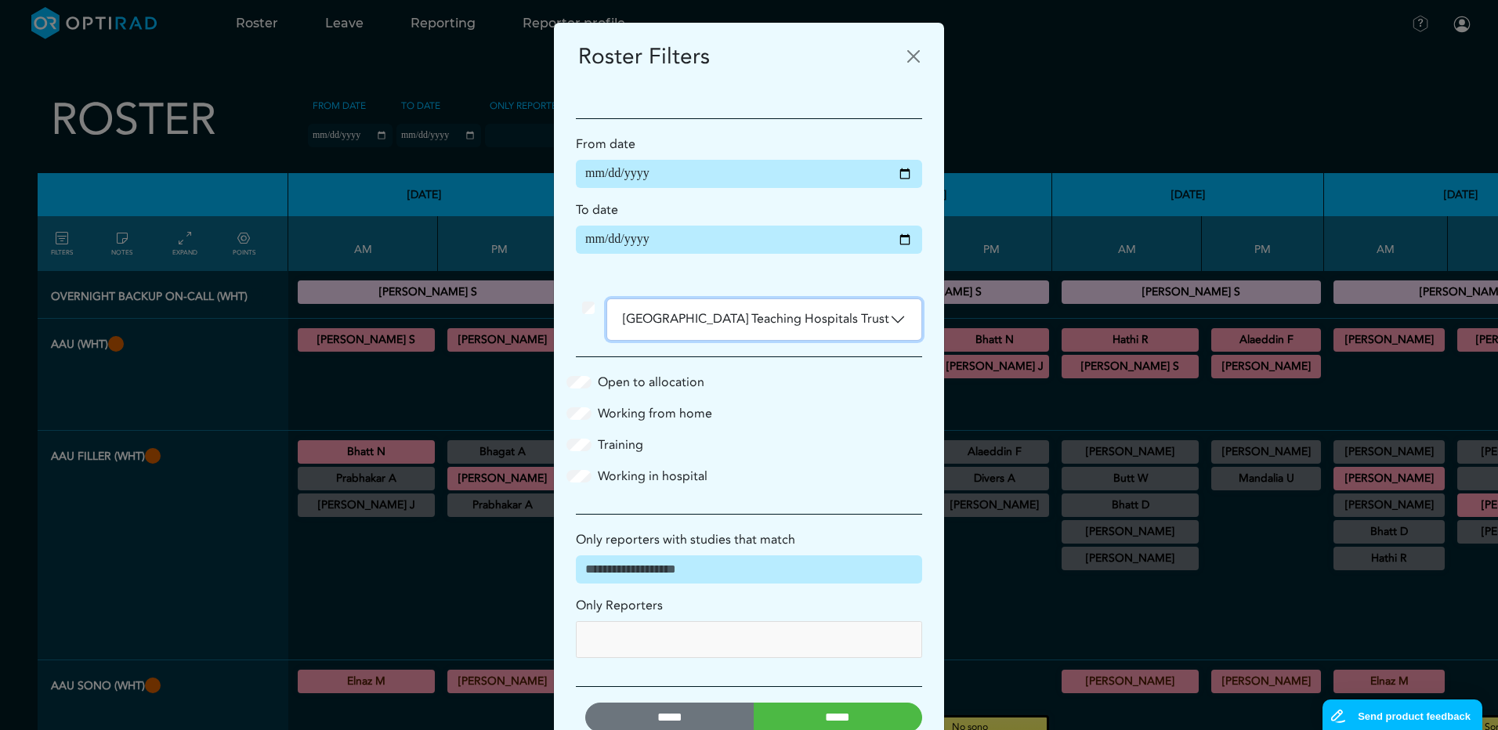
click at [896, 323] on button "[GEOGRAPHIC_DATA] Teaching Hospitals Trust" at bounding box center [764, 319] width 314 height 41
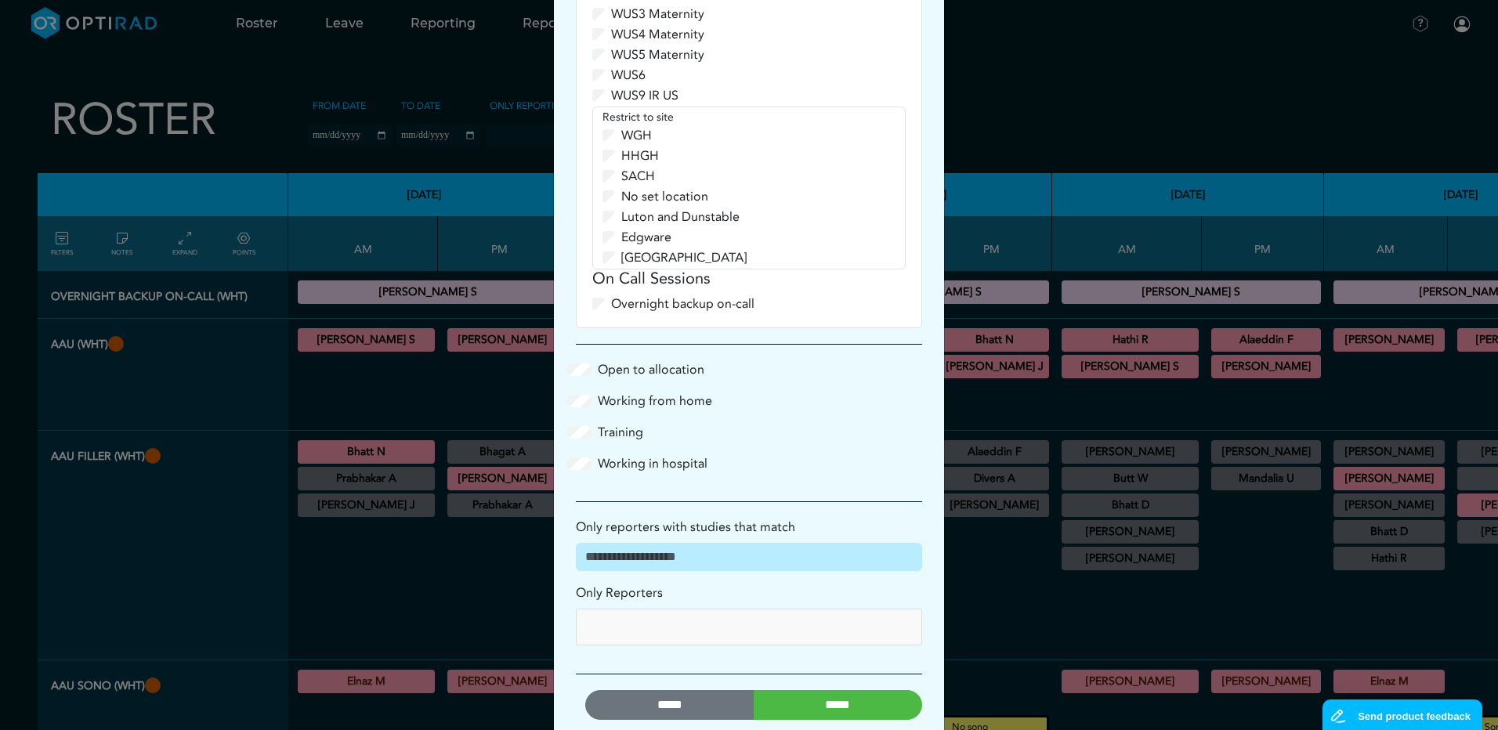
scroll to position [1691, 0]
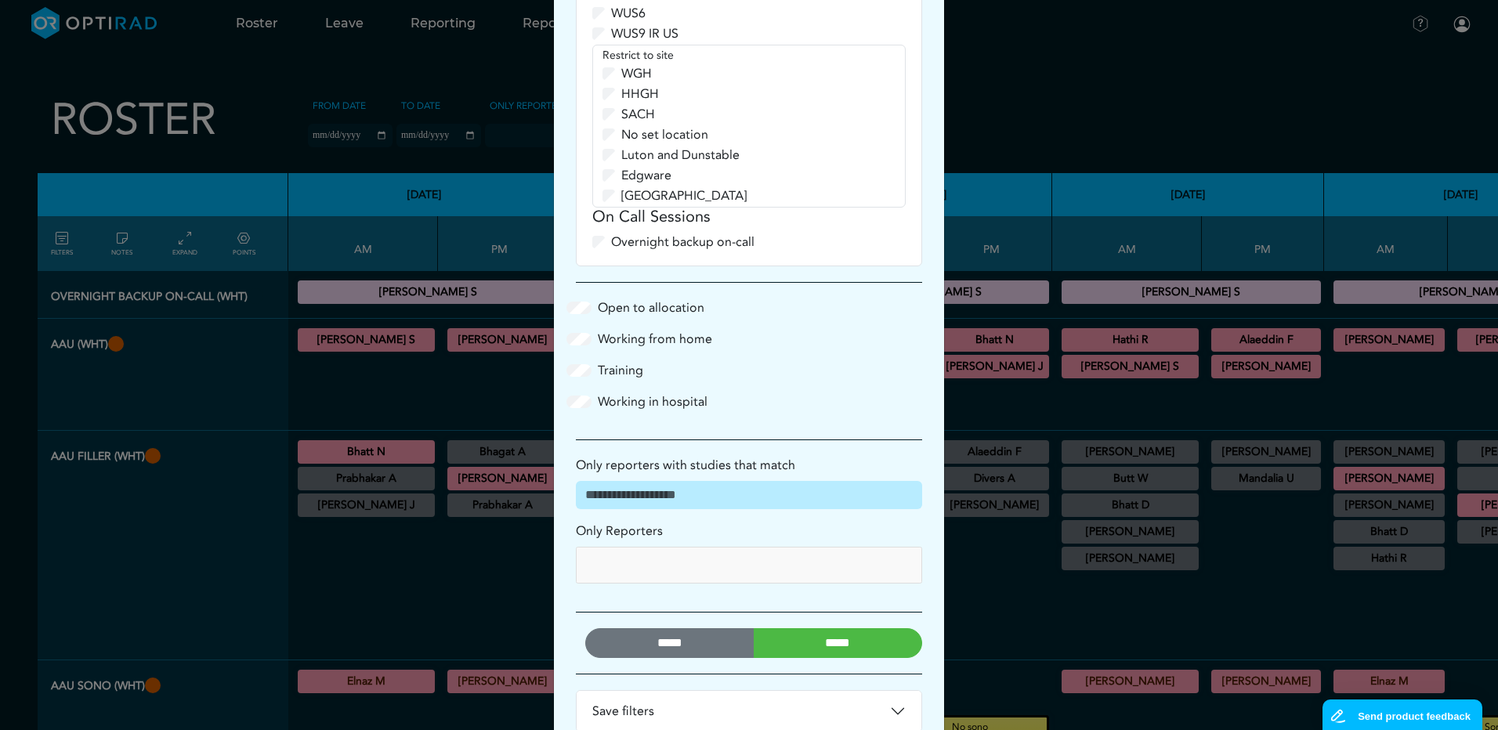
click at [835, 628] on input "*****" at bounding box center [838, 643] width 169 height 30
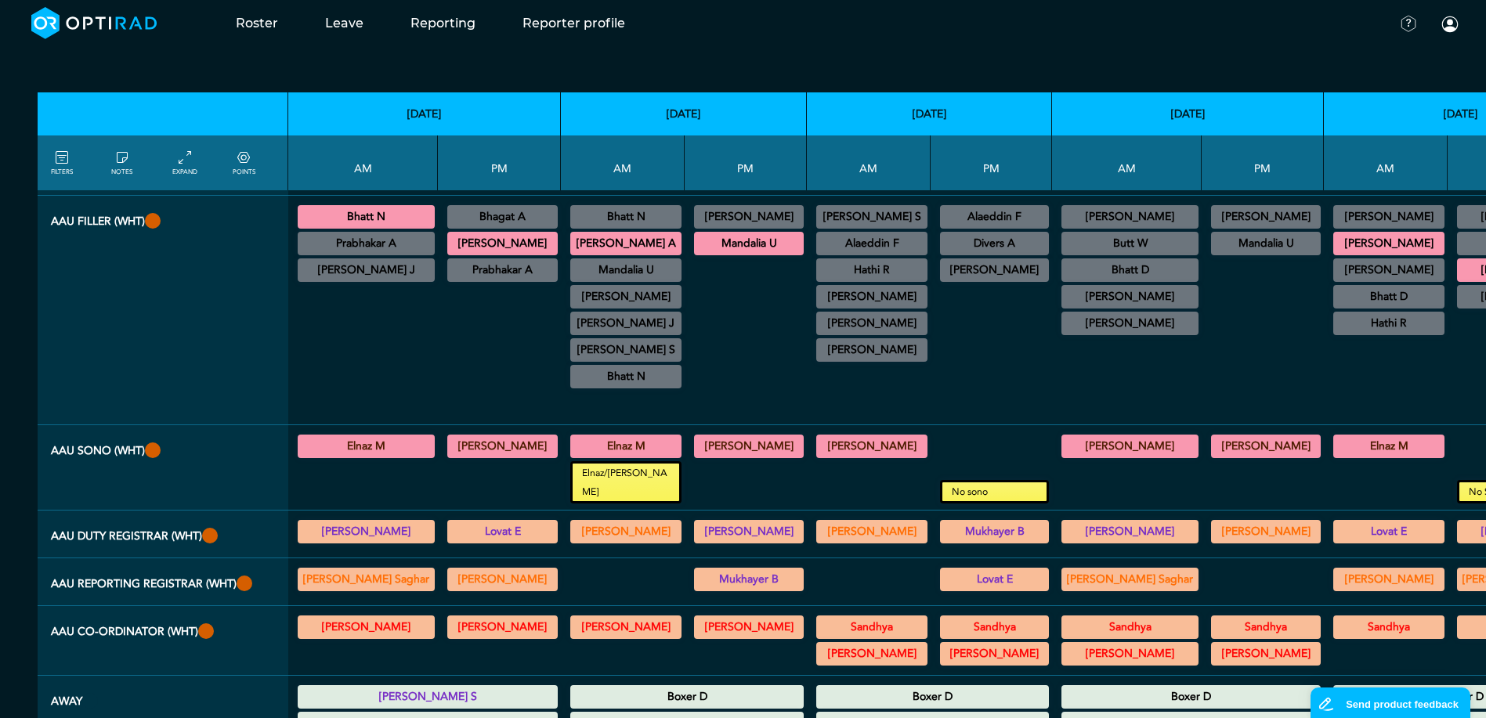
scroll to position [0, 0]
